Goal: Task Accomplishment & Management: Use online tool/utility

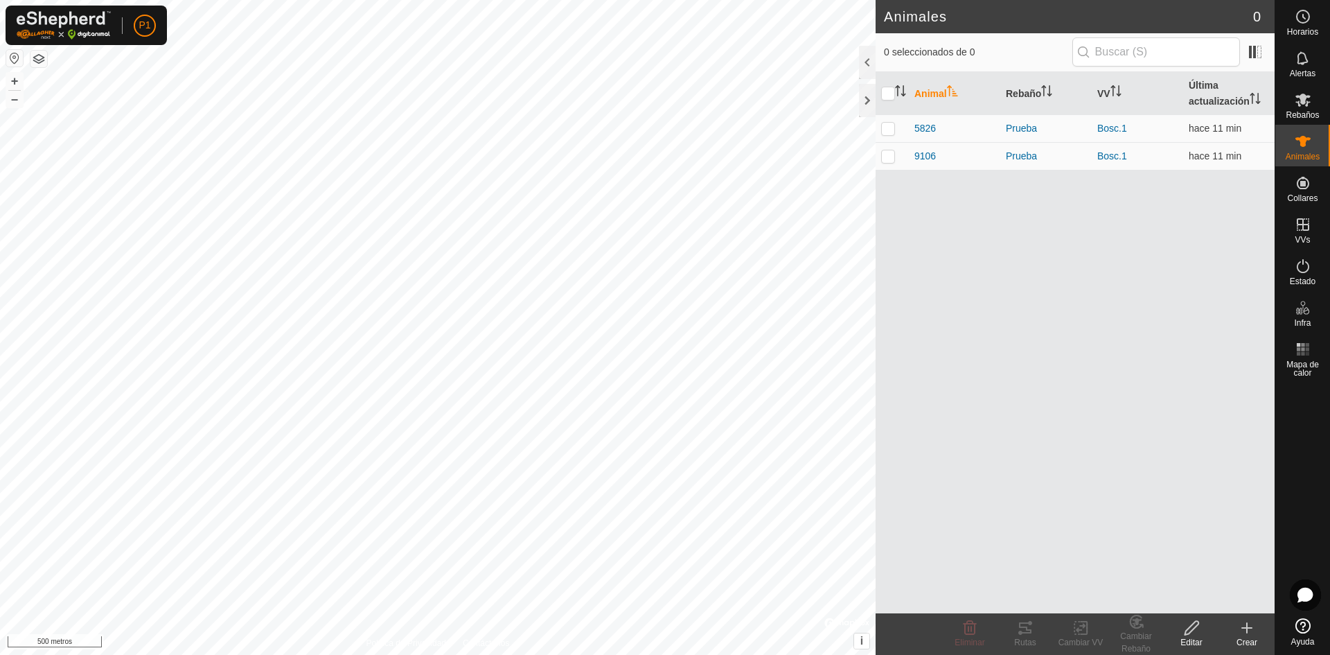
click at [881, 89] on th at bounding box center [892, 93] width 33 height 43
click at [890, 96] on input "checkbox" at bounding box center [888, 94] width 14 height 14
checkbox input "true"
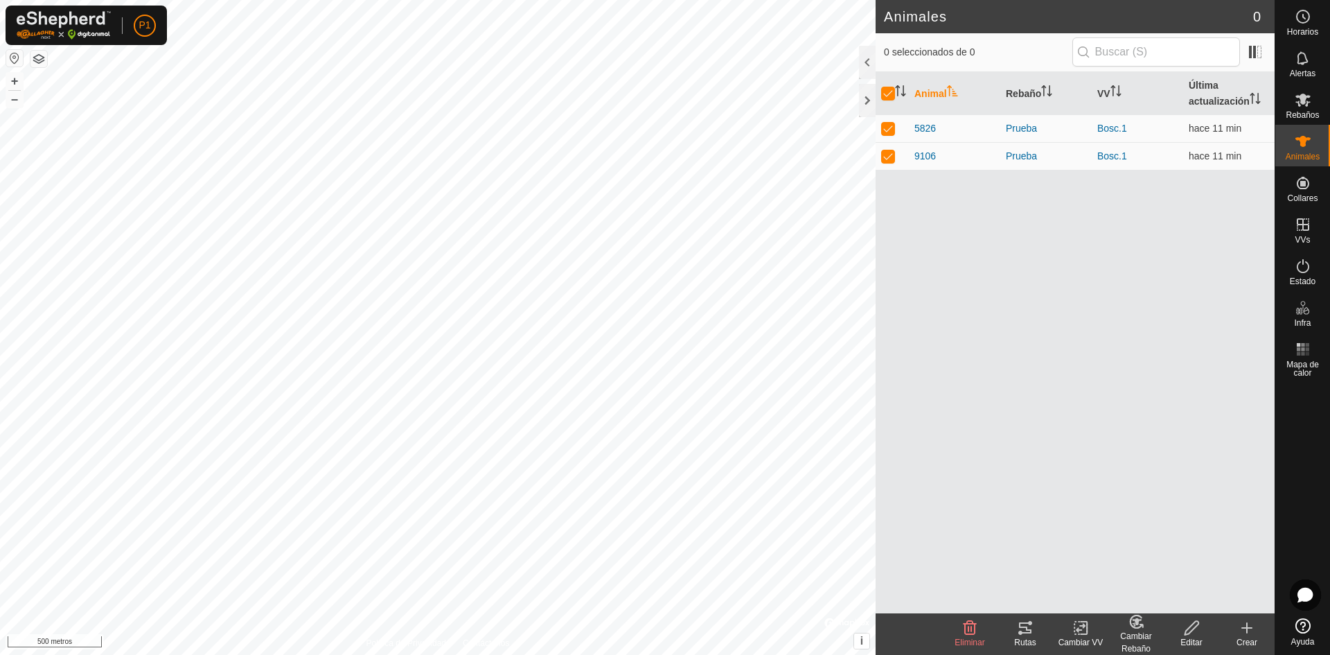
click at [1016, 628] on tracks-svg-icon at bounding box center [1025, 627] width 55 height 17
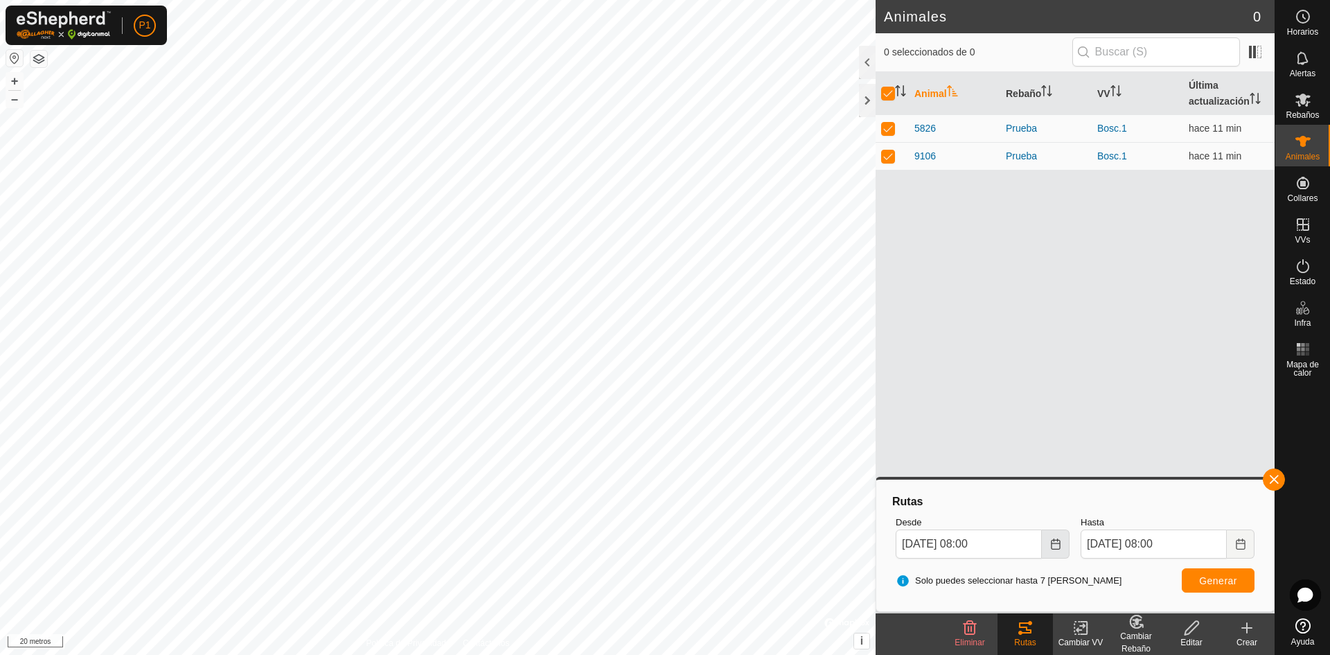
click at [1051, 545] on icon "Elija fecha" at bounding box center [1055, 543] width 9 height 11
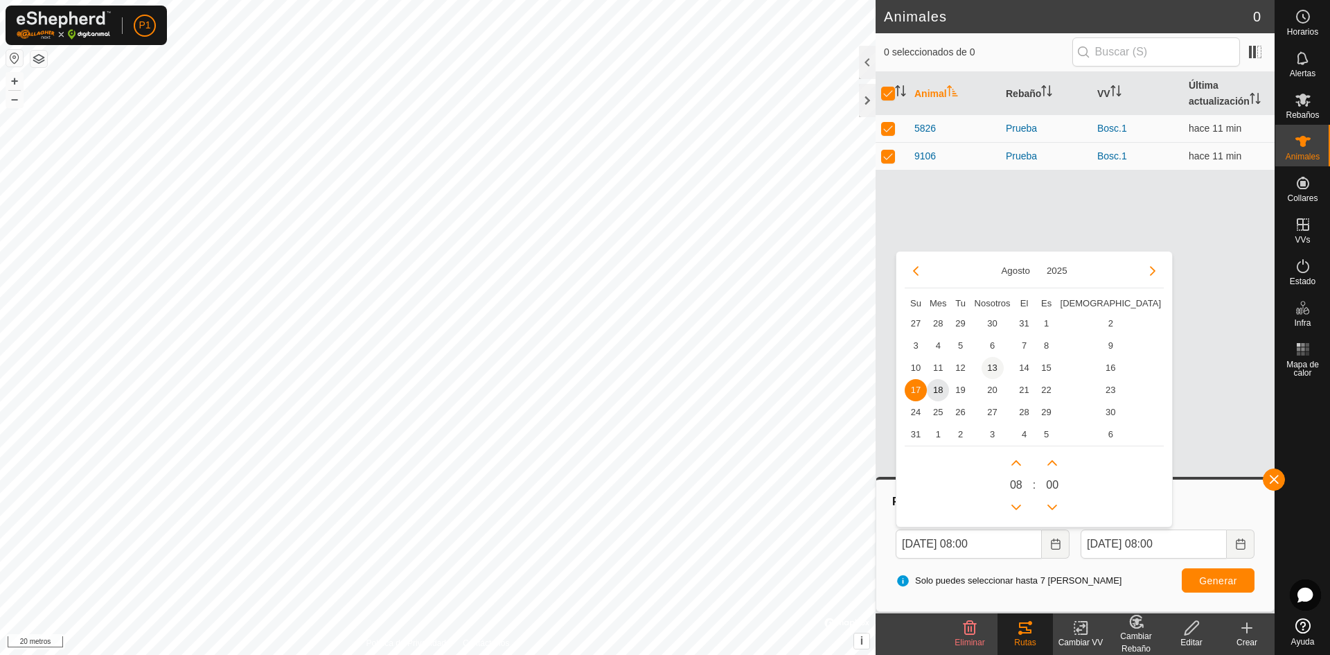
click at [991, 372] on span "13" at bounding box center [993, 368] width 22 height 22
type input "[DATE] 08:00"
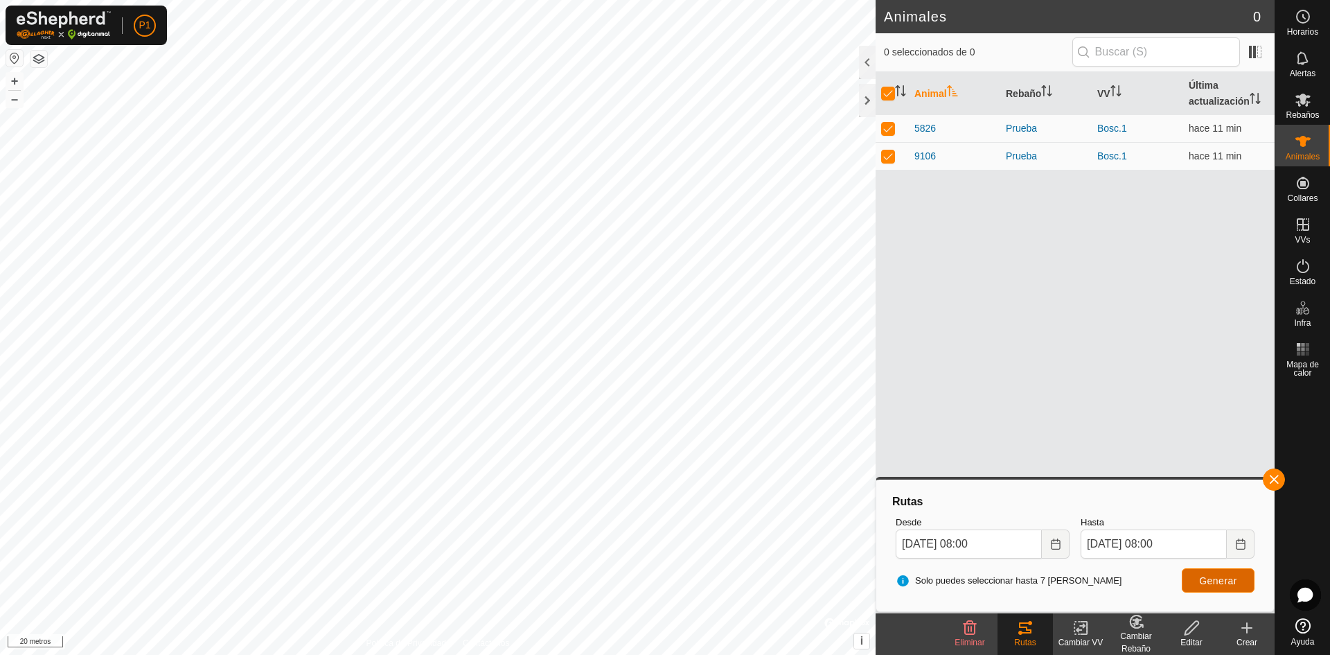
click at [1228, 581] on font "Generar" at bounding box center [1218, 580] width 38 height 11
click at [24, 0] on html "P1 Horarios Alertas Rebaños Animales Collares VVs Estado Infra Mapa de calor Ay…" at bounding box center [665, 327] width 1330 height 655
